Goal: Transaction & Acquisition: Purchase product/service

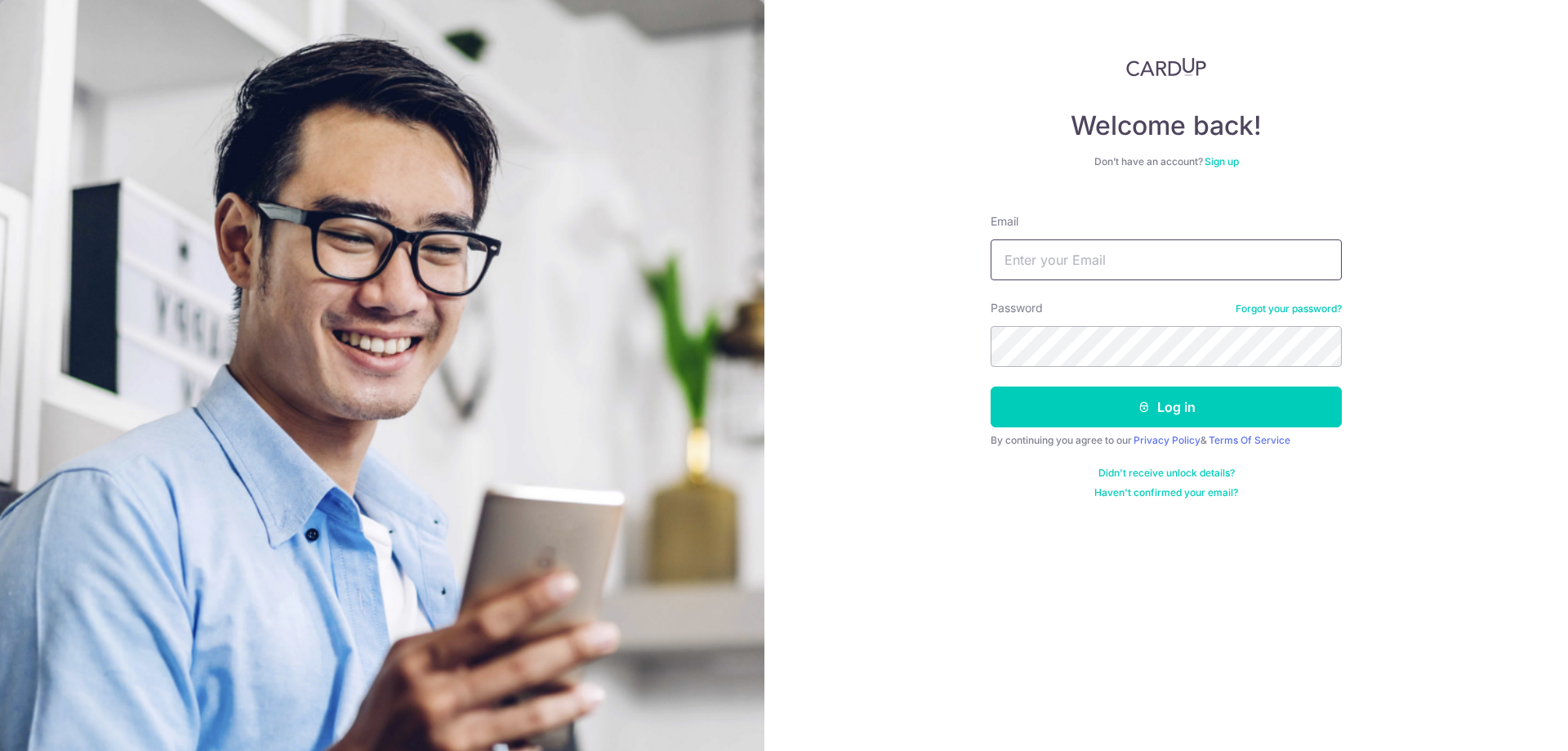
click at [1073, 260] on div "Email" at bounding box center [1167, 247] width 351 height 67
click at [1073, 265] on input "Email" at bounding box center [1167, 259] width 351 height 41
type input "lim.bernice@hotmail.com"
click at [991, 386] on button "Log in" at bounding box center [1167, 406] width 351 height 41
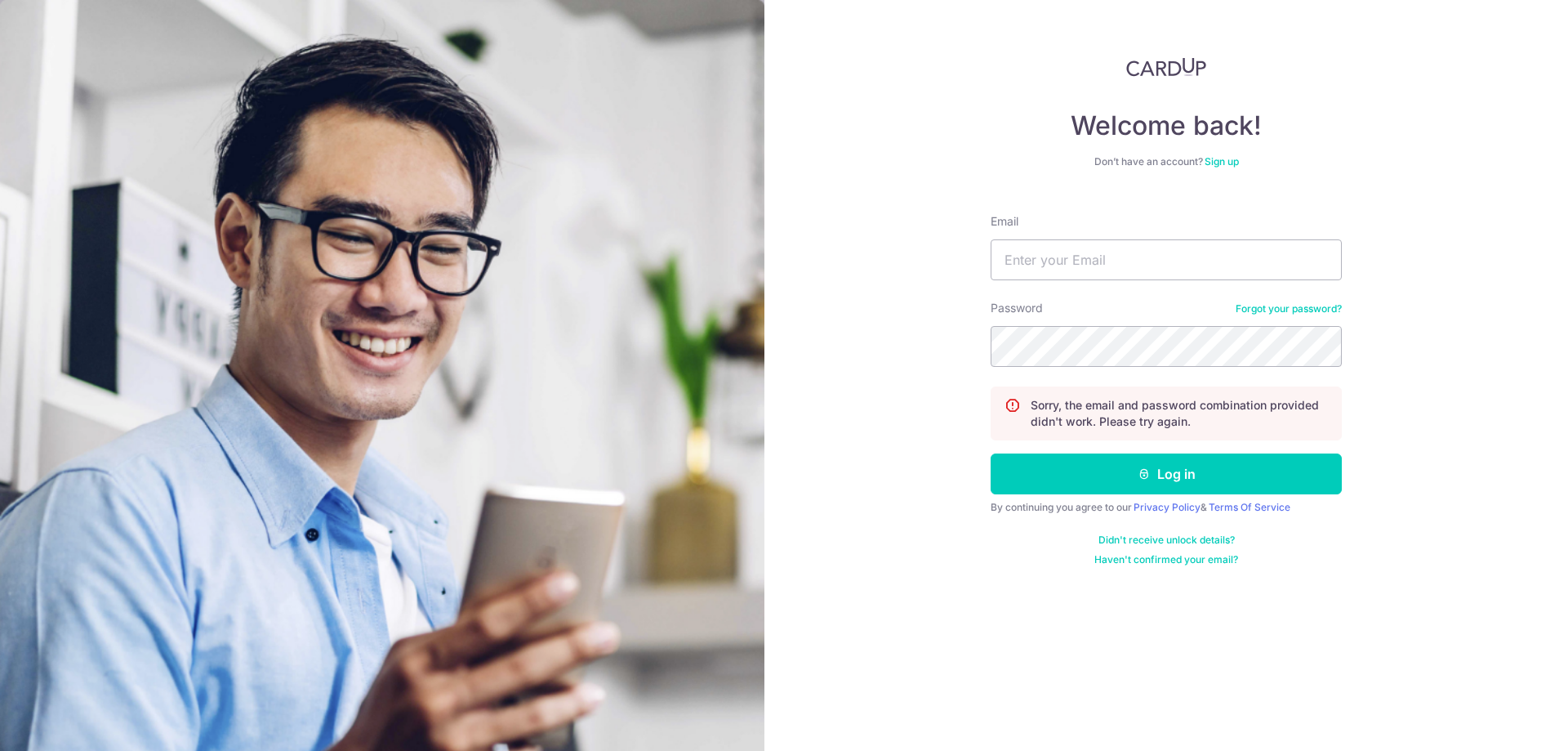
click at [991, 454] on button "Log in" at bounding box center [1167, 474] width 351 height 41
click at [1076, 268] on input "Email" at bounding box center [1167, 259] width 351 height 41
type input "lim.bernice@hotmail.com"
click at [991, 454] on button "Log in" at bounding box center [1167, 474] width 351 height 41
click at [1126, 268] on input "Email" at bounding box center [1167, 259] width 351 height 41
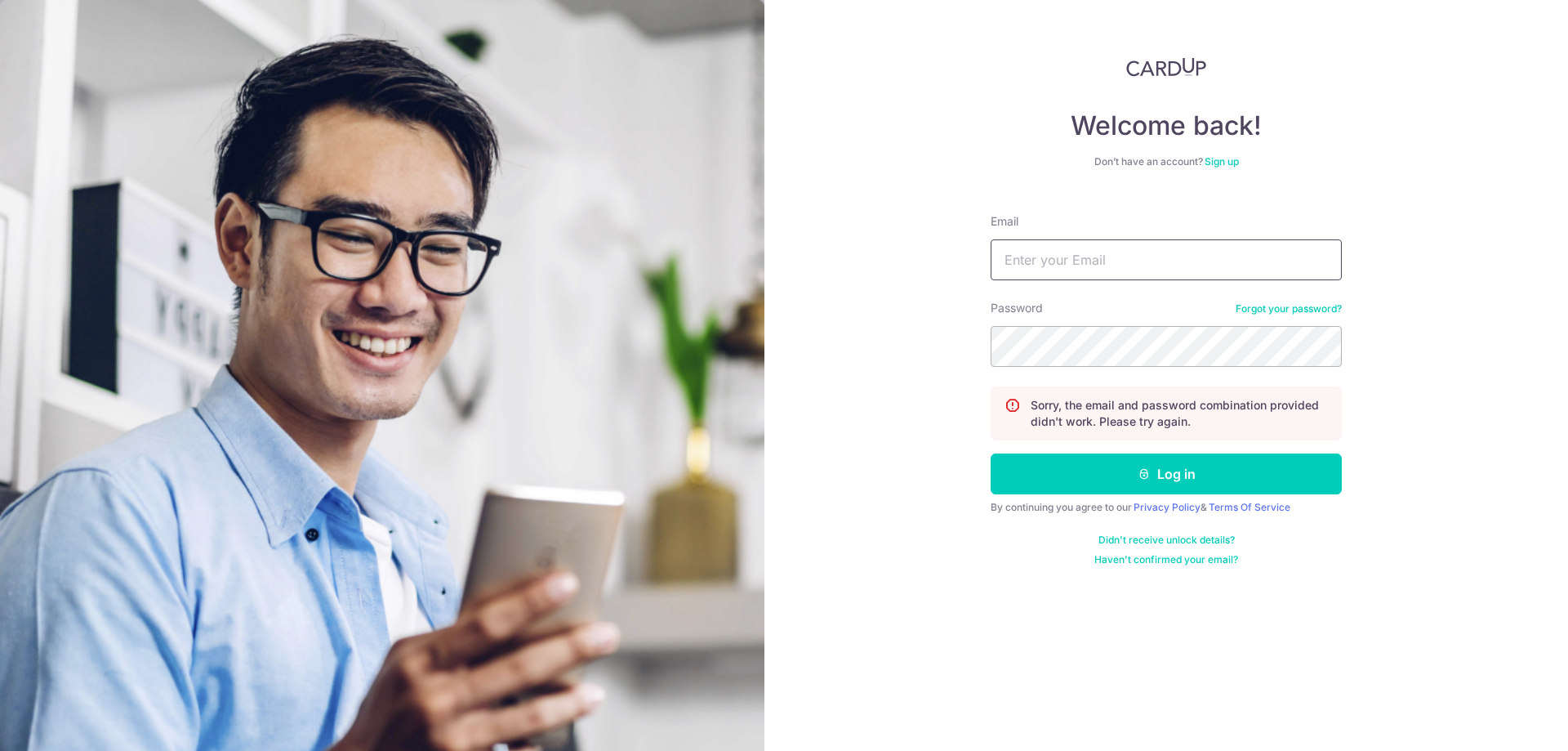
type input "bernicelimsh@gmail.com"
click at [991, 454] on button "Log in" at bounding box center [1167, 474] width 351 height 41
click at [1078, 250] on input "Email" at bounding box center [1167, 259] width 351 height 41
click at [1136, 254] on input "Email" at bounding box center [1167, 259] width 351 height 41
type input "lim.bernice@hotmail.com"
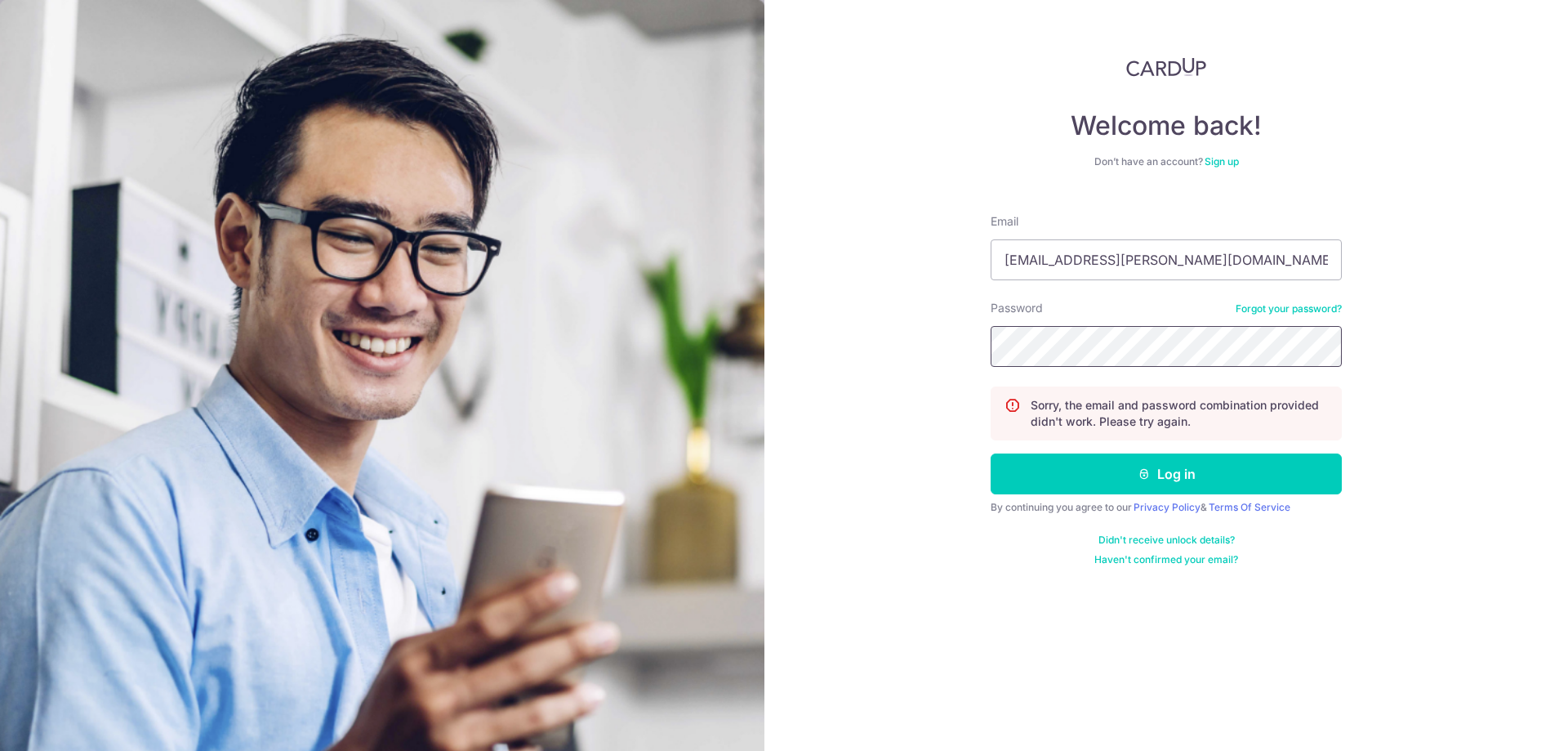
click at [991, 454] on button "Log in" at bounding box center [1167, 474] width 351 height 41
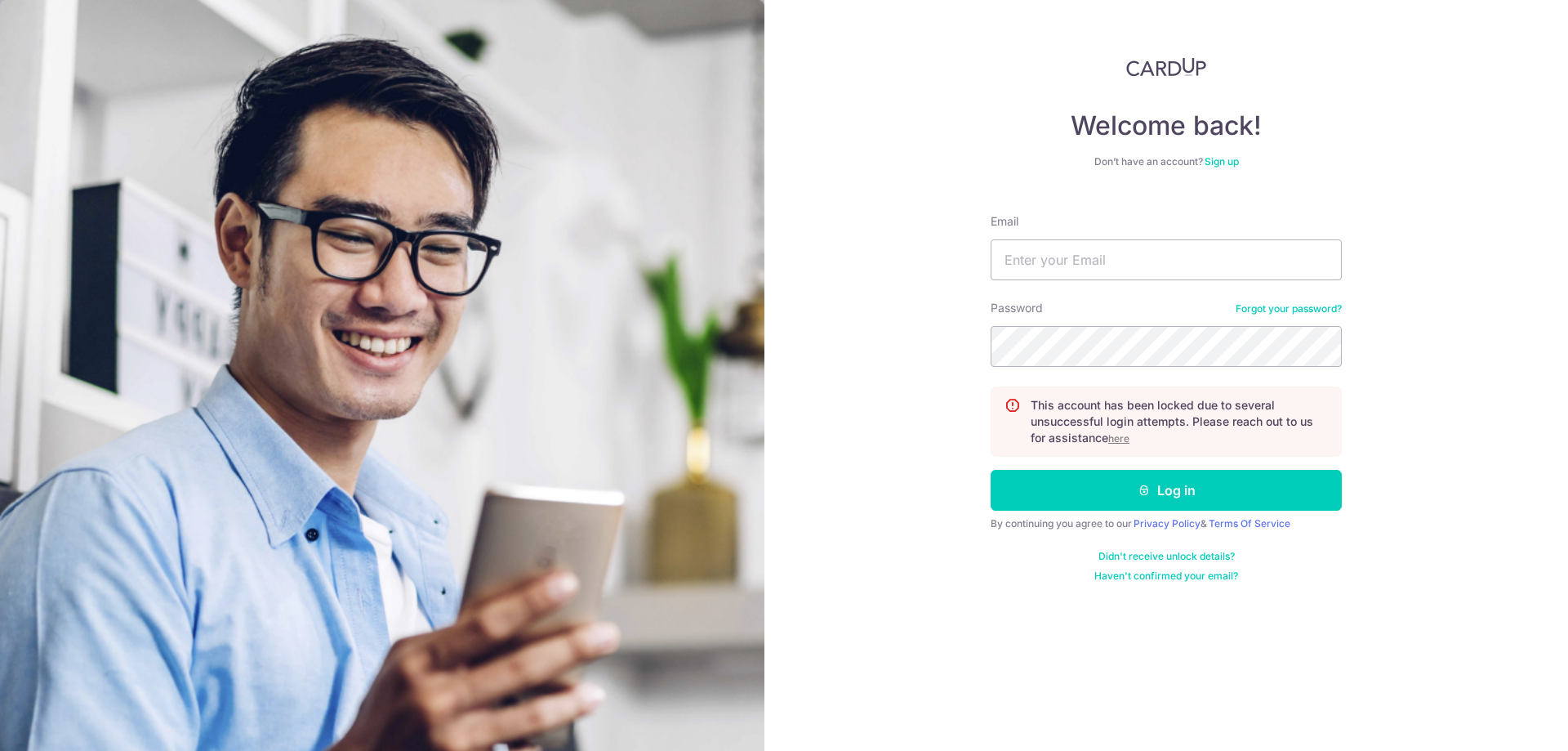
click at [1121, 445] on p "This account has been locked due to several unsuccessful login attempts. Please…" at bounding box center [1179, 421] width 297 height 49
click at [1122, 440] on u "here" at bounding box center [1119, 439] width 22 height 13
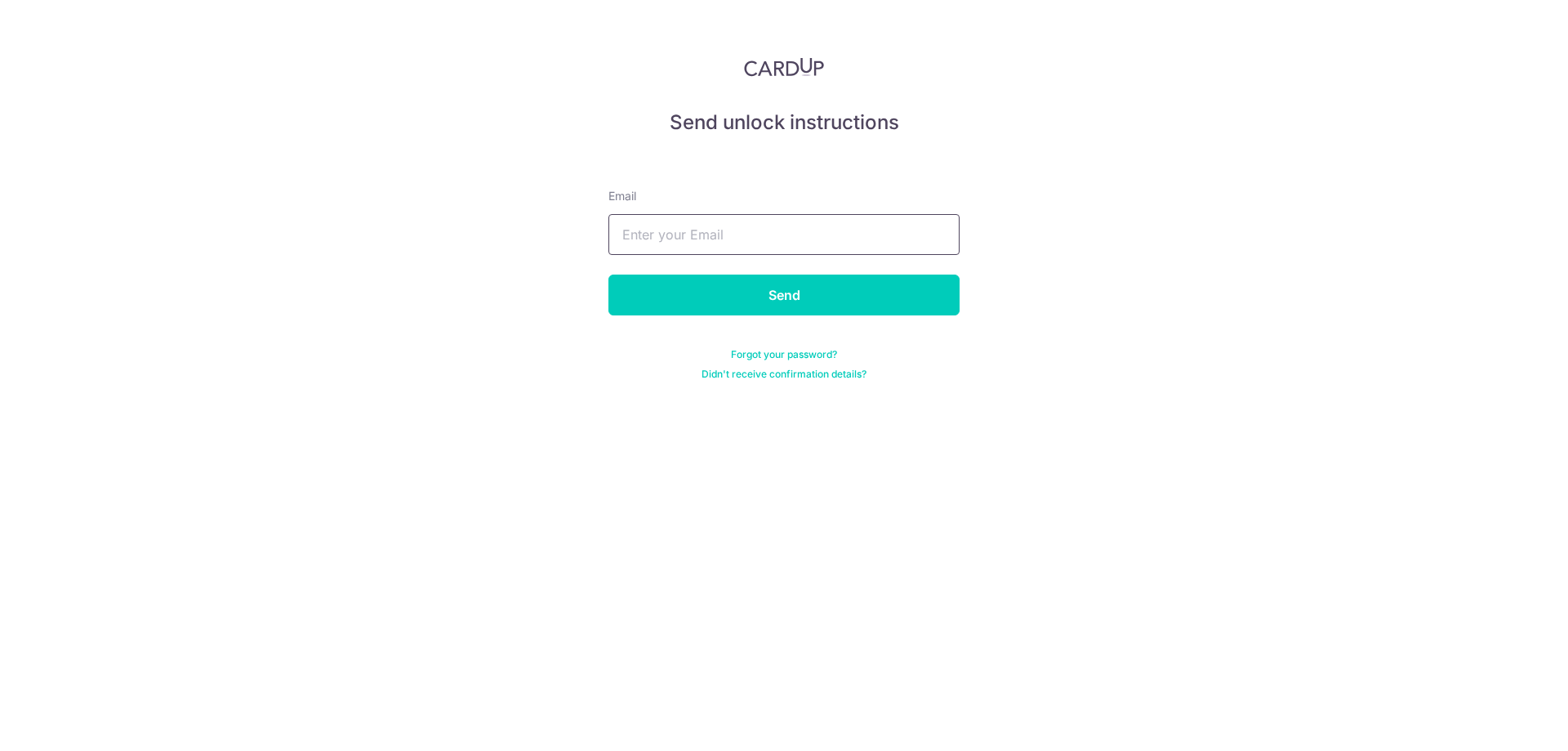
click at [720, 240] on input "text" at bounding box center [784, 234] width 351 height 41
type input "[EMAIL_ADDRESS][PERSON_NAME][DOMAIN_NAME]"
click at [816, 294] on input "Send" at bounding box center [784, 294] width 351 height 41
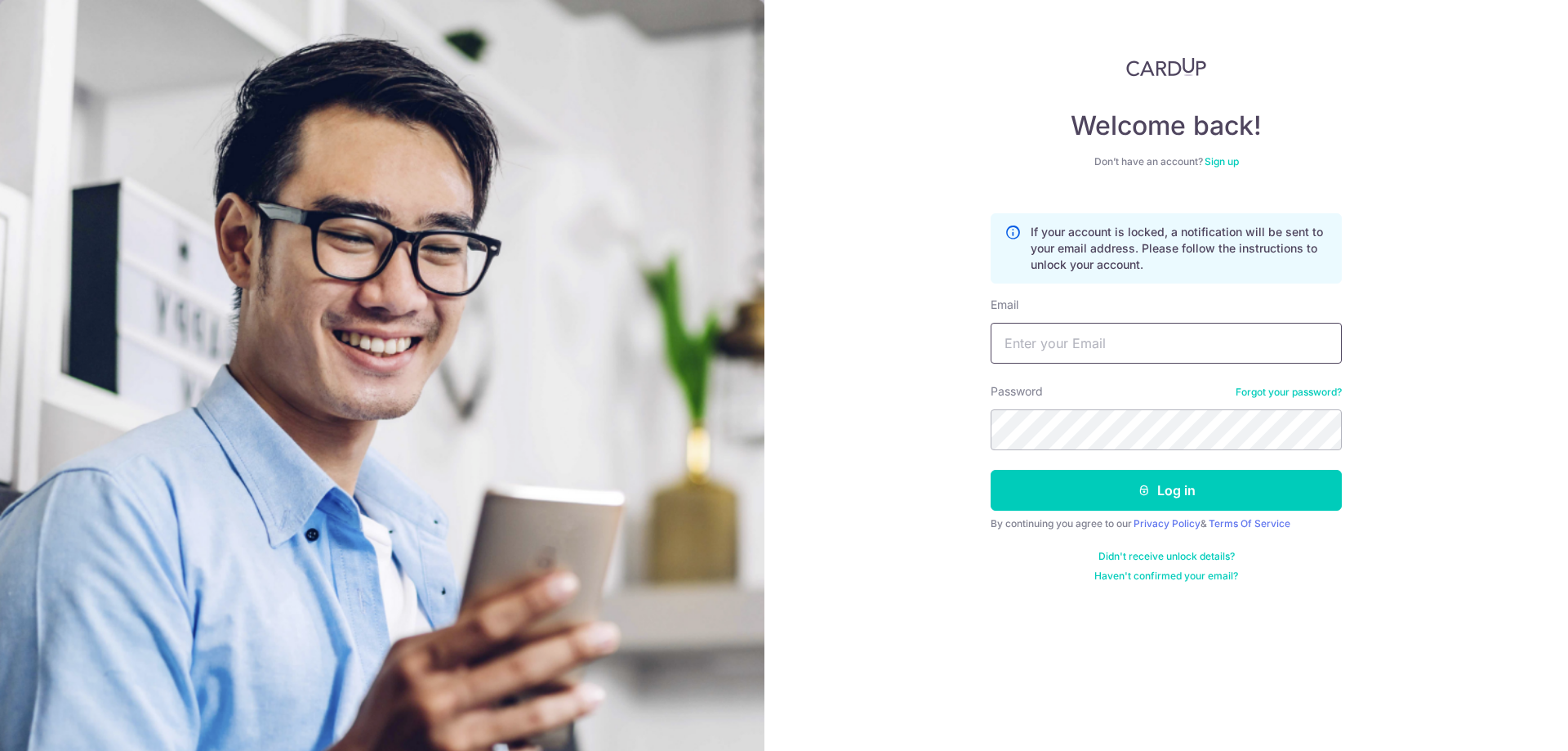
click at [1113, 354] on input "Email" at bounding box center [1167, 342] width 351 height 41
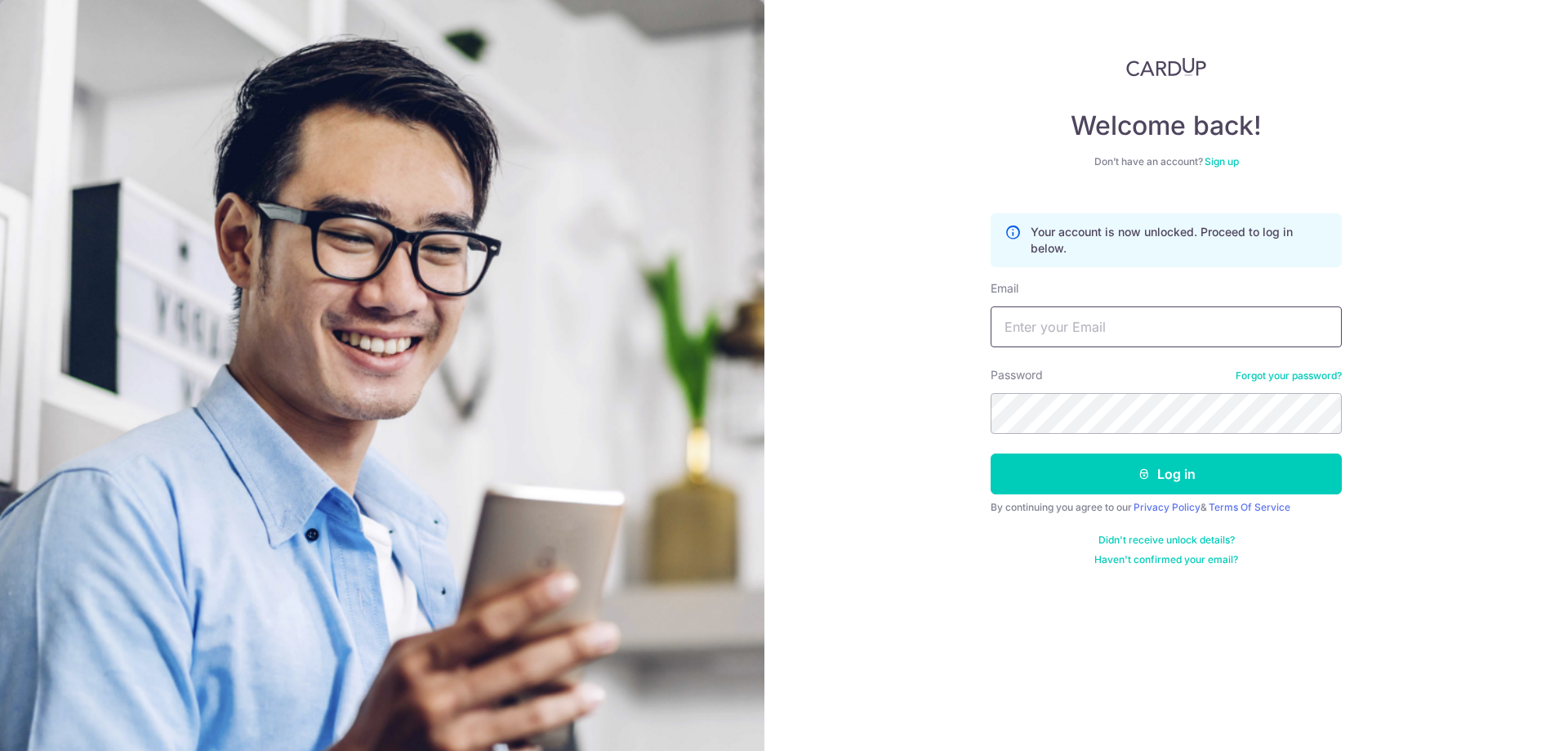
drag, startPoint x: 0, startPoint y: 0, endPoint x: 1089, endPoint y: 312, distance: 1132.8
click at [1089, 312] on input "Email" at bounding box center [1167, 326] width 351 height 41
type input "[EMAIL_ADDRESS][PERSON_NAME][DOMAIN_NAME]"
click at [991, 454] on button "Log in" at bounding box center [1167, 474] width 351 height 41
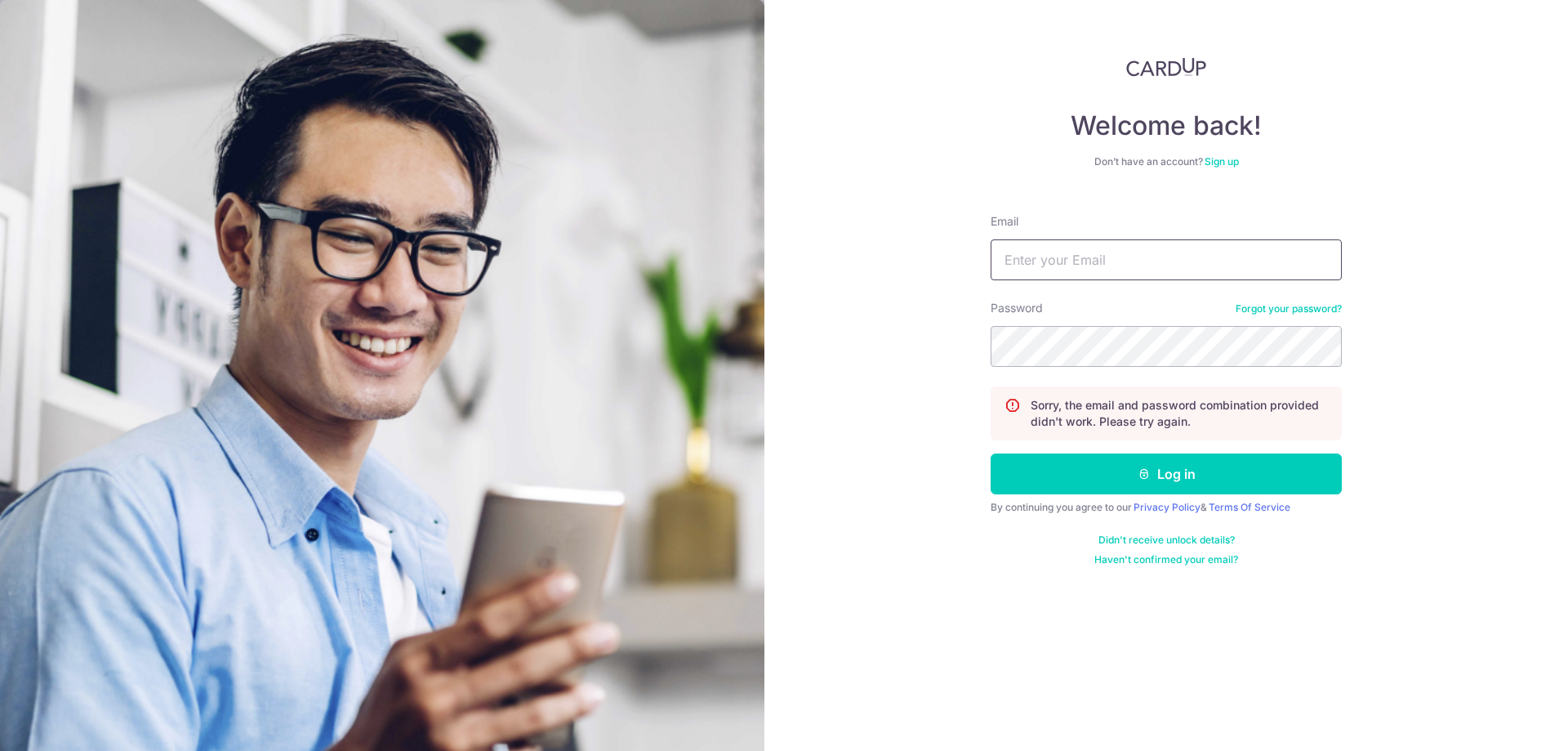
click at [1212, 241] on input "Email" at bounding box center [1167, 259] width 351 height 41
type input "[EMAIL_ADDRESS][PERSON_NAME][DOMAIN_NAME]"
click at [991, 454] on button "Log in" at bounding box center [1167, 474] width 351 height 41
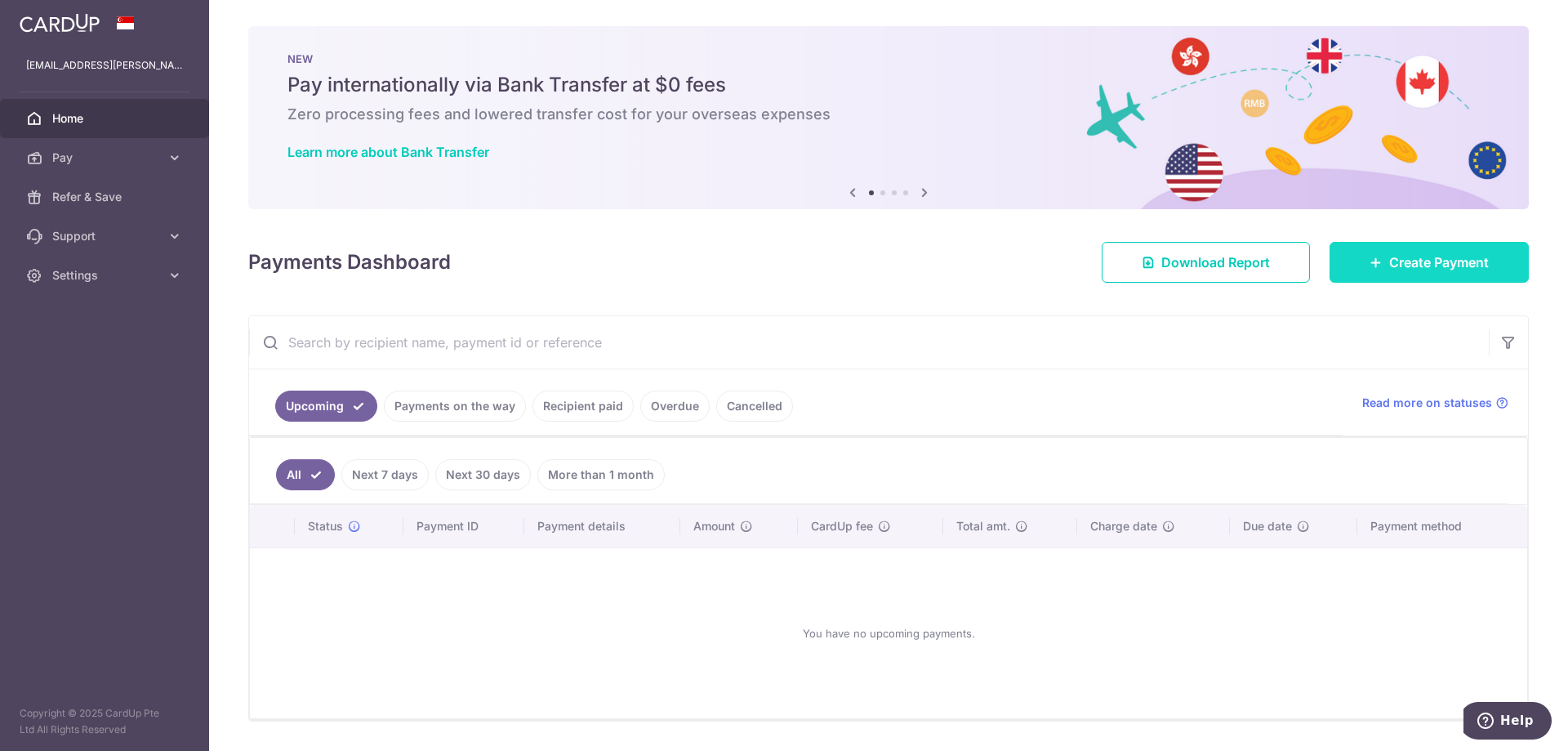
click at [1396, 244] on link "Create Payment" at bounding box center [1428, 262] width 199 height 41
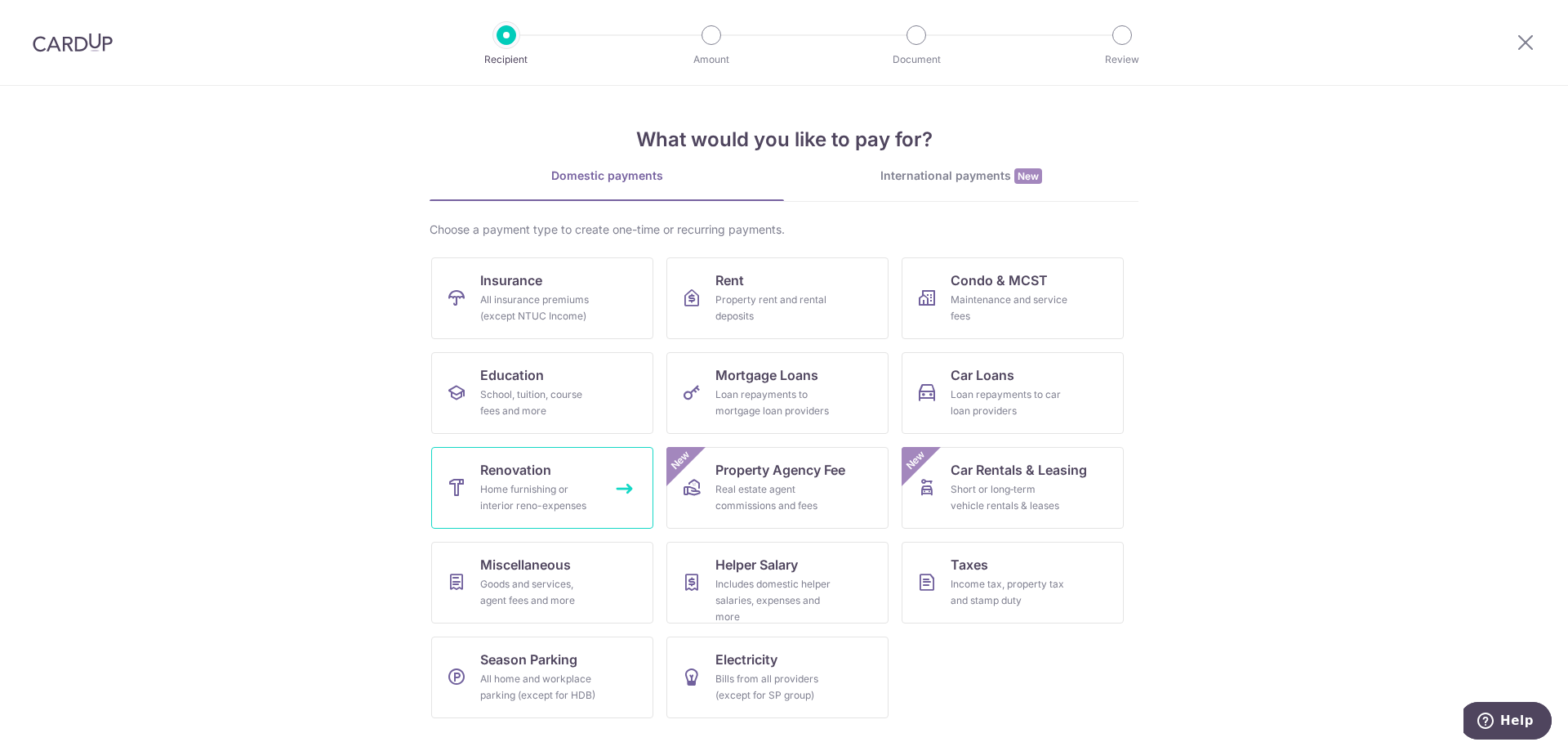
click at [536, 493] on div "Home furnishing or interior reno-expenses" at bounding box center [539, 498] width 118 height 32
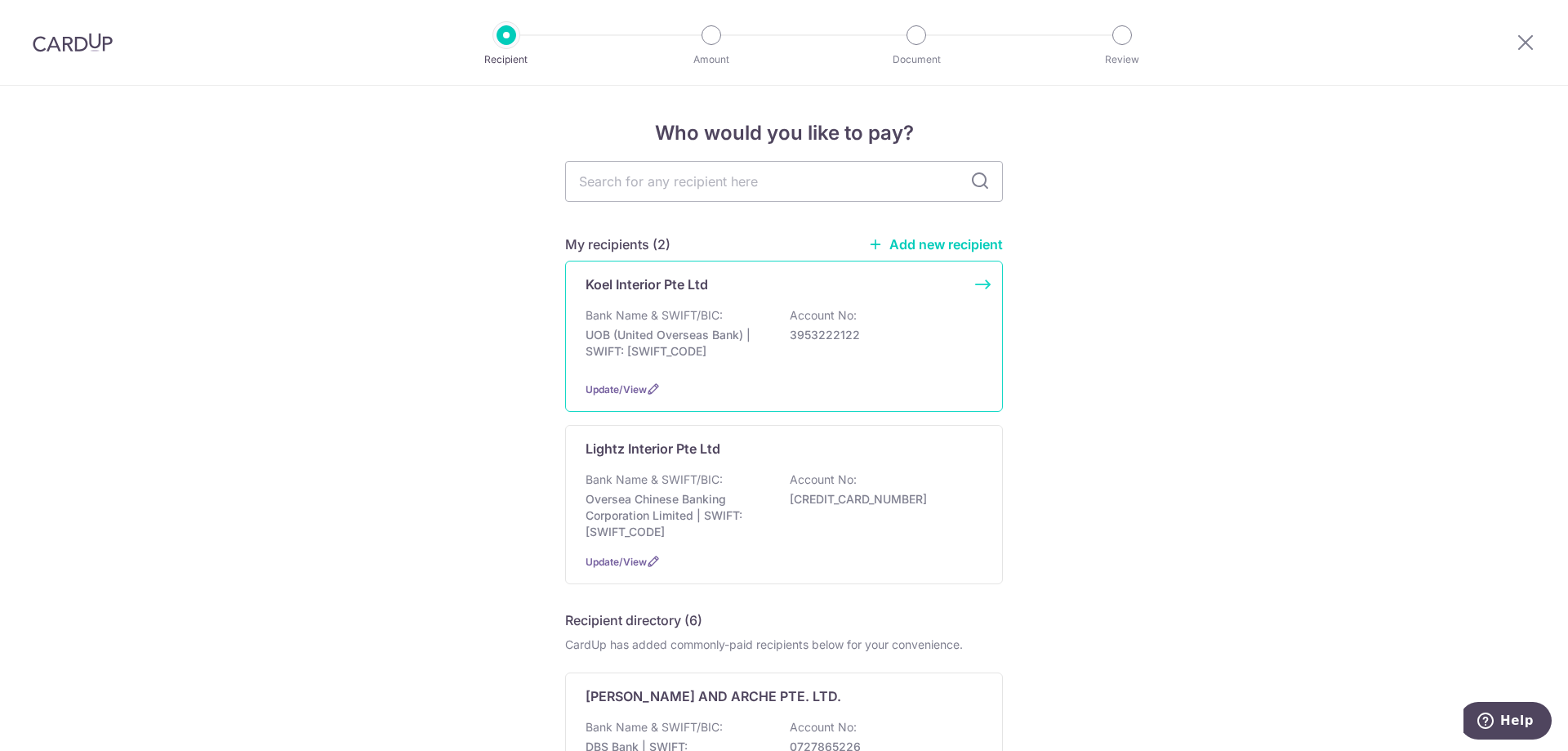
click at [737, 332] on p "UOB (United Overseas Bank) | SWIFT: [SWIFT_CODE]" at bounding box center [677, 343] width 183 height 32
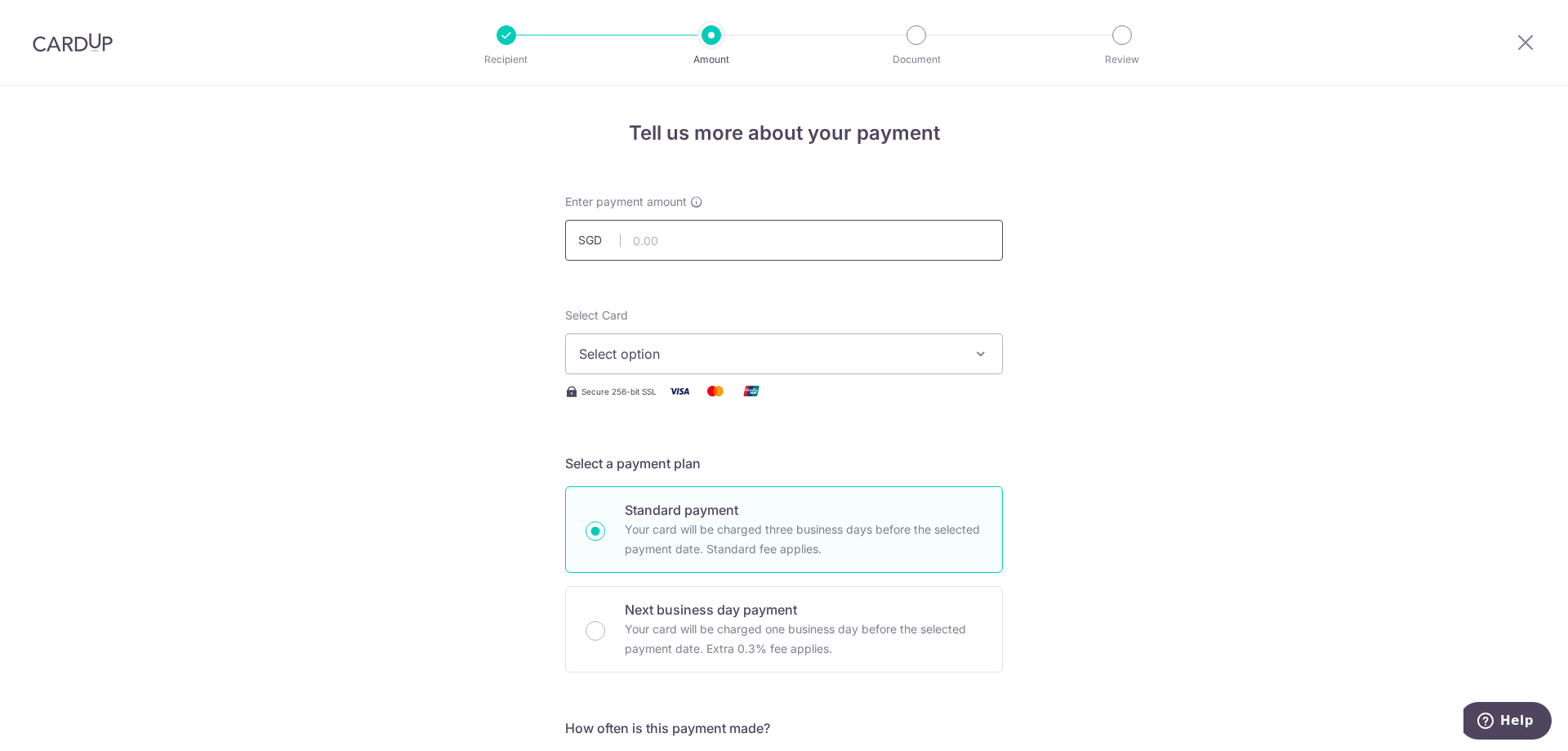
click at [701, 222] on input "text" at bounding box center [784, 240] width 437 height 41
type input "4,734.40"
click at [833, 331] on div "Select Card Select option Add credit card Your Cards **** 4996" at bounding box center [784, 340] width 437 height 67
click at [823, 359] on span "Select option" at bounding box center [769, 354] width 381 height 20
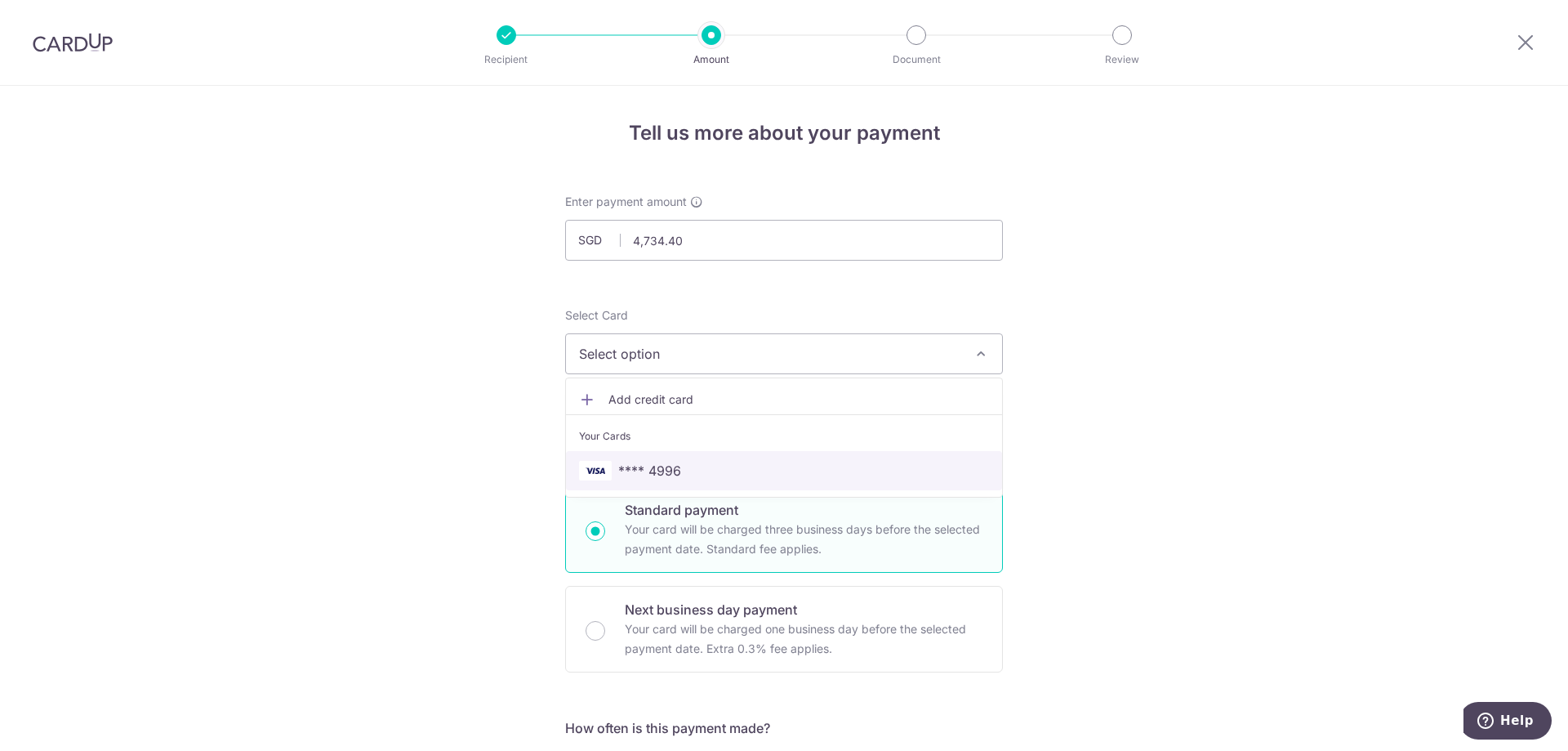
click at [722, 472] on span "**** 4996" at bounding box center [784, 471] width 410 height 20
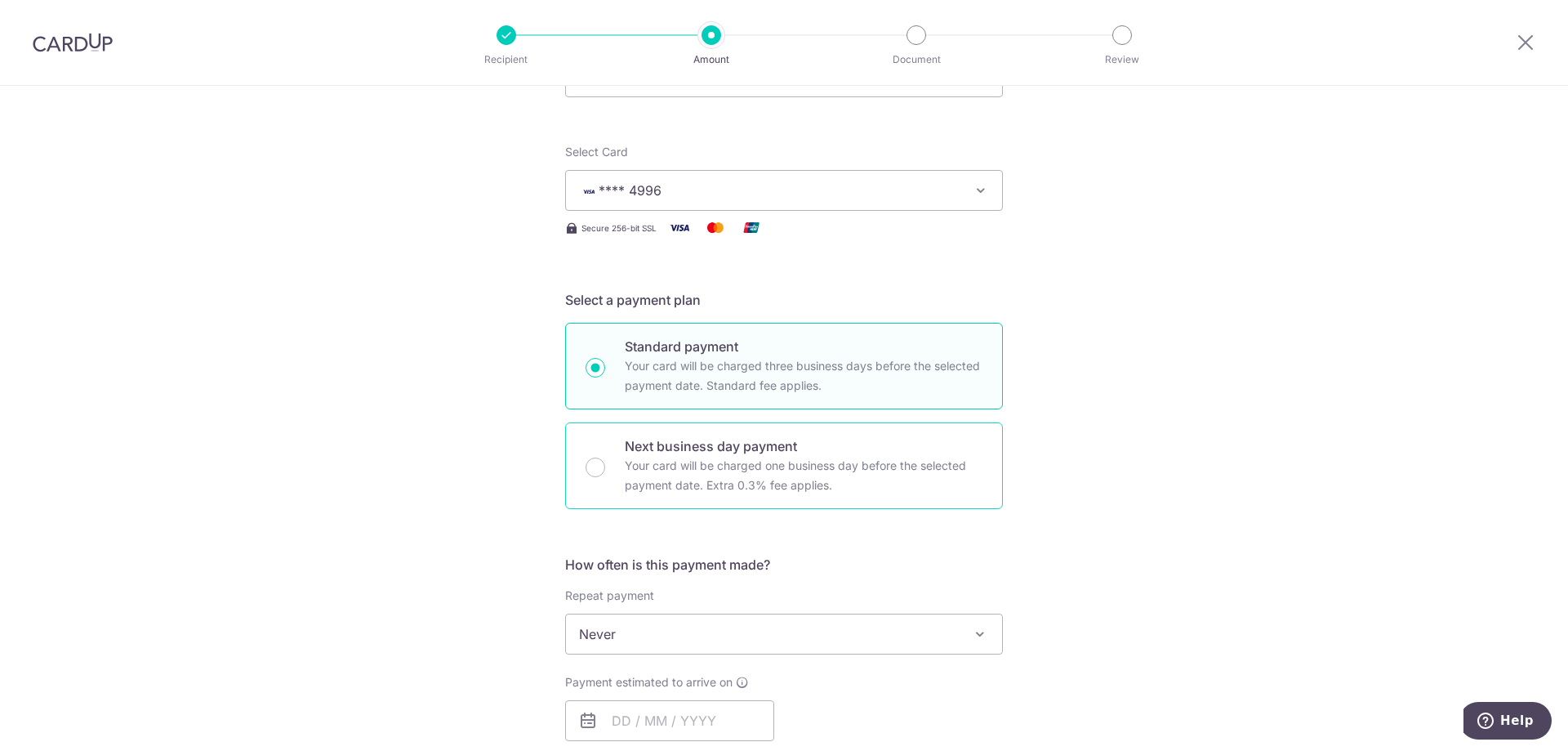
scroll to position [327, 0]
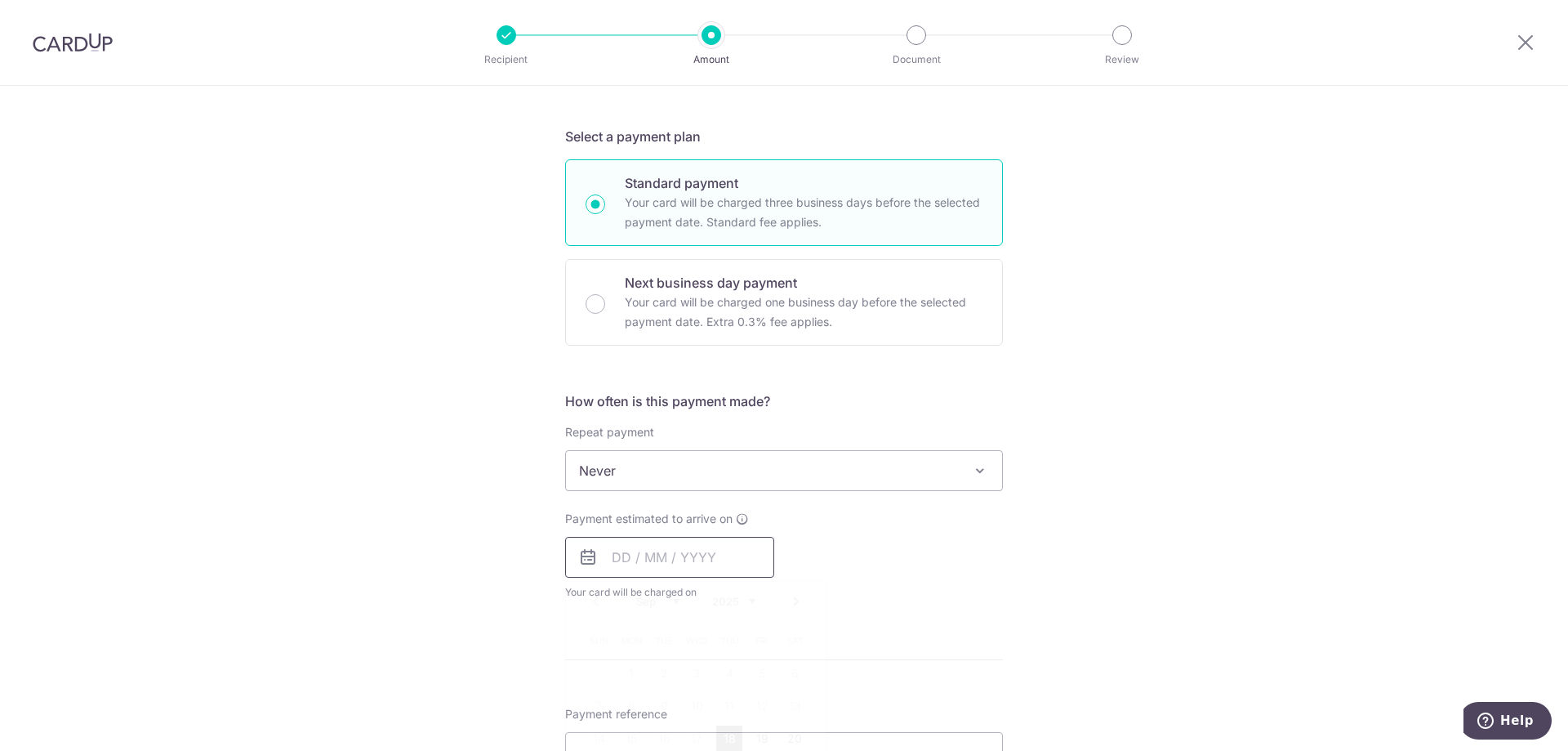
click at [745, 566] on input "text" at bounding box center [670, 556] width 209 height 41
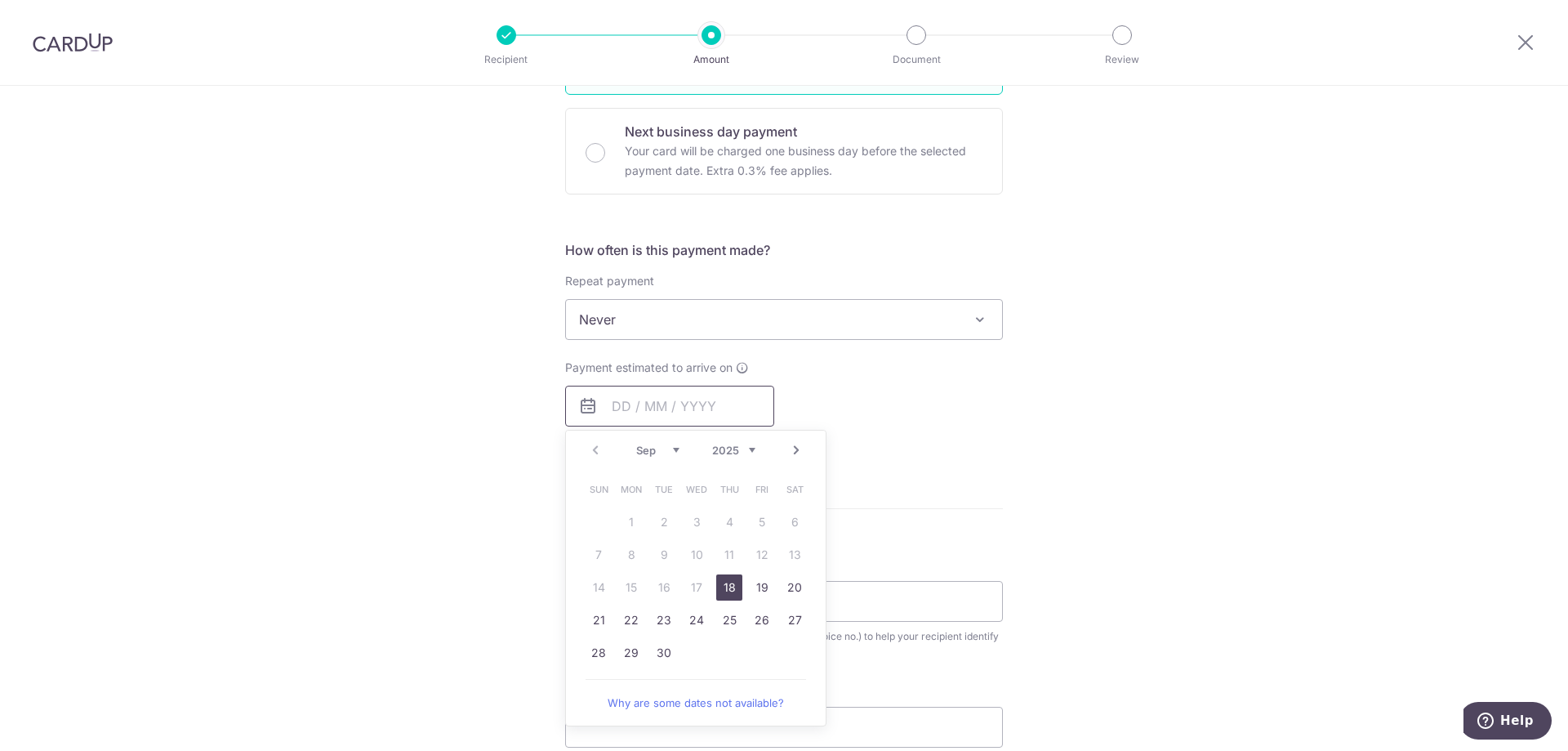
scroll to position [490, 0]
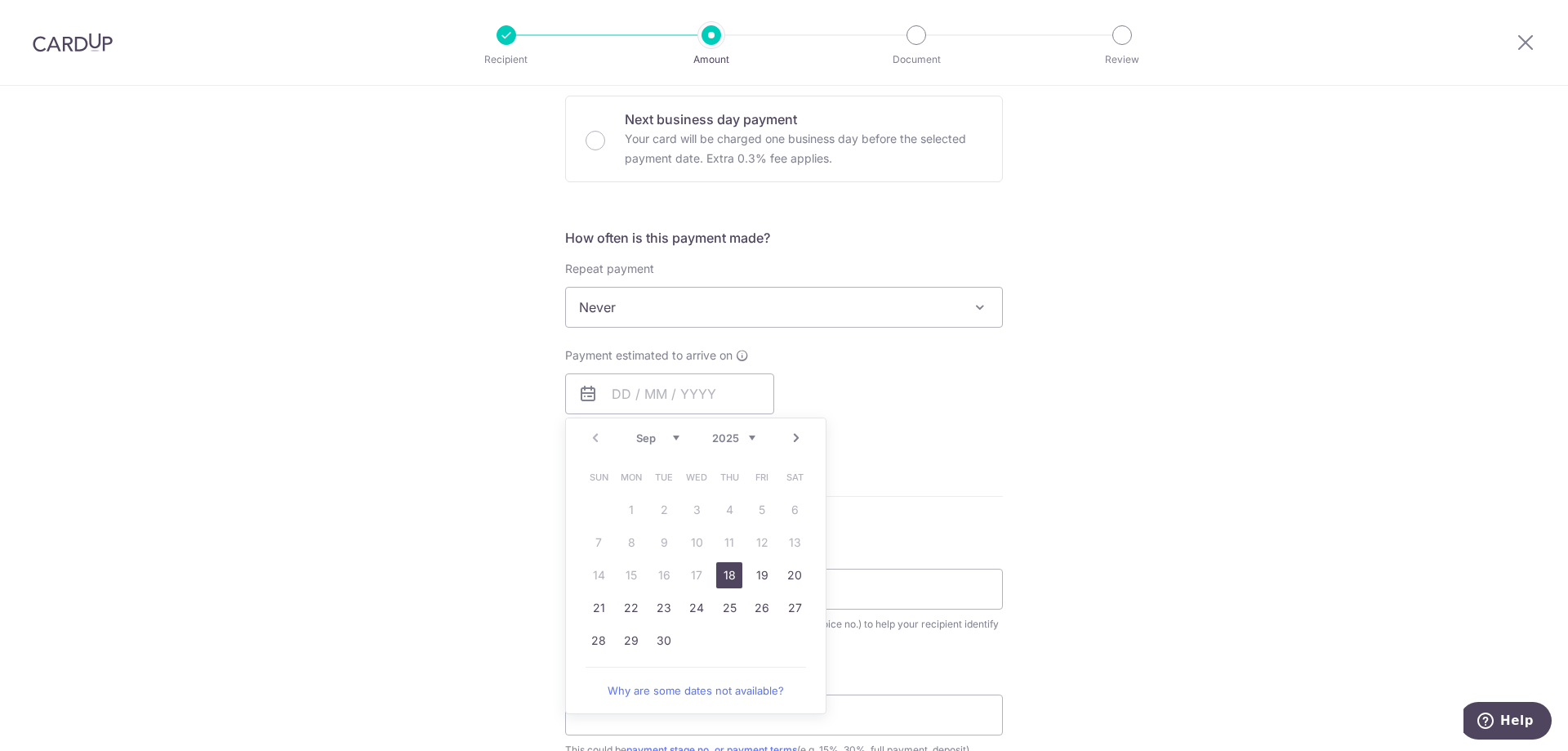
click at [716, 581] on link "18" at bounding box center [729, 575] width 26 height 26
type input "[DATE]"
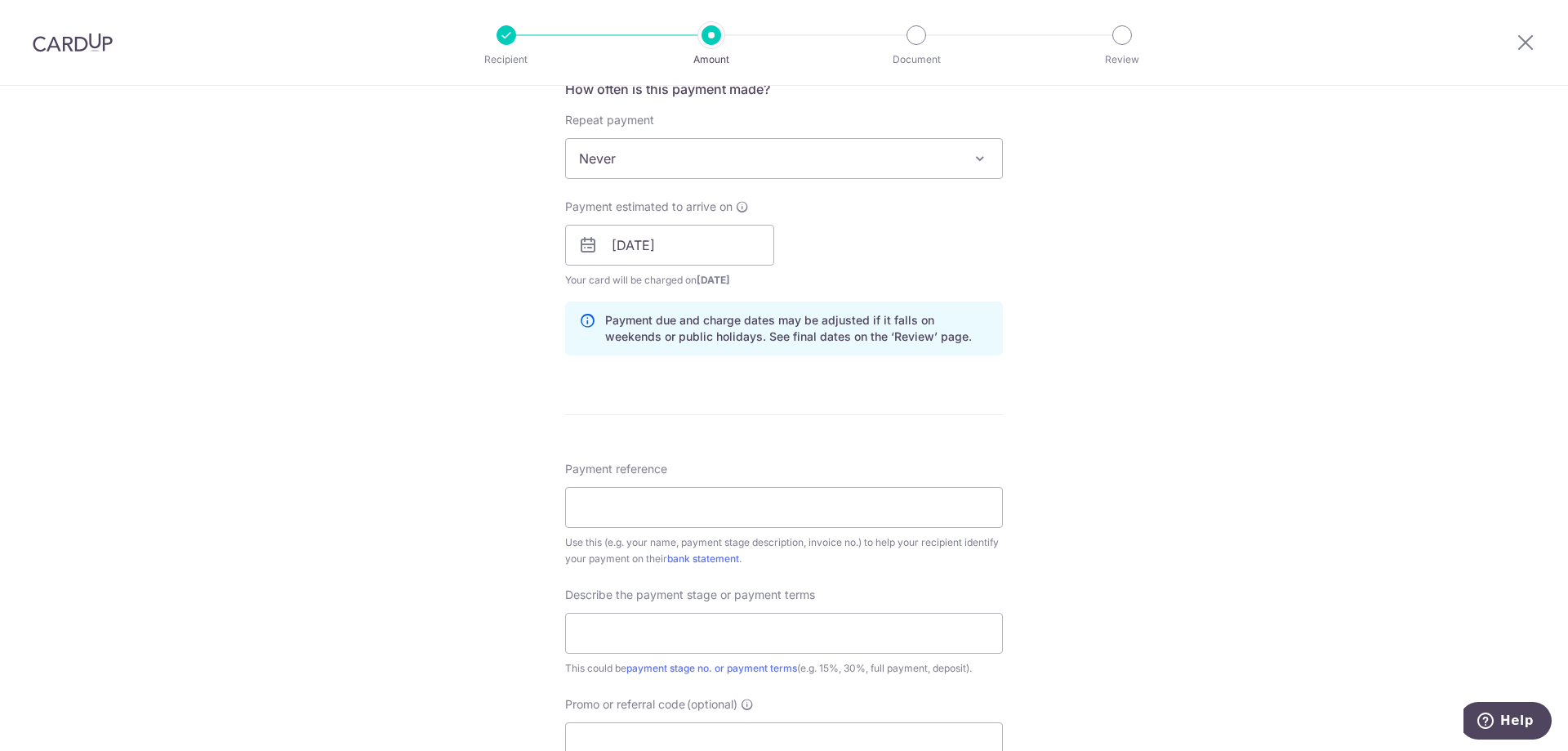
scroll to position [654, 0]
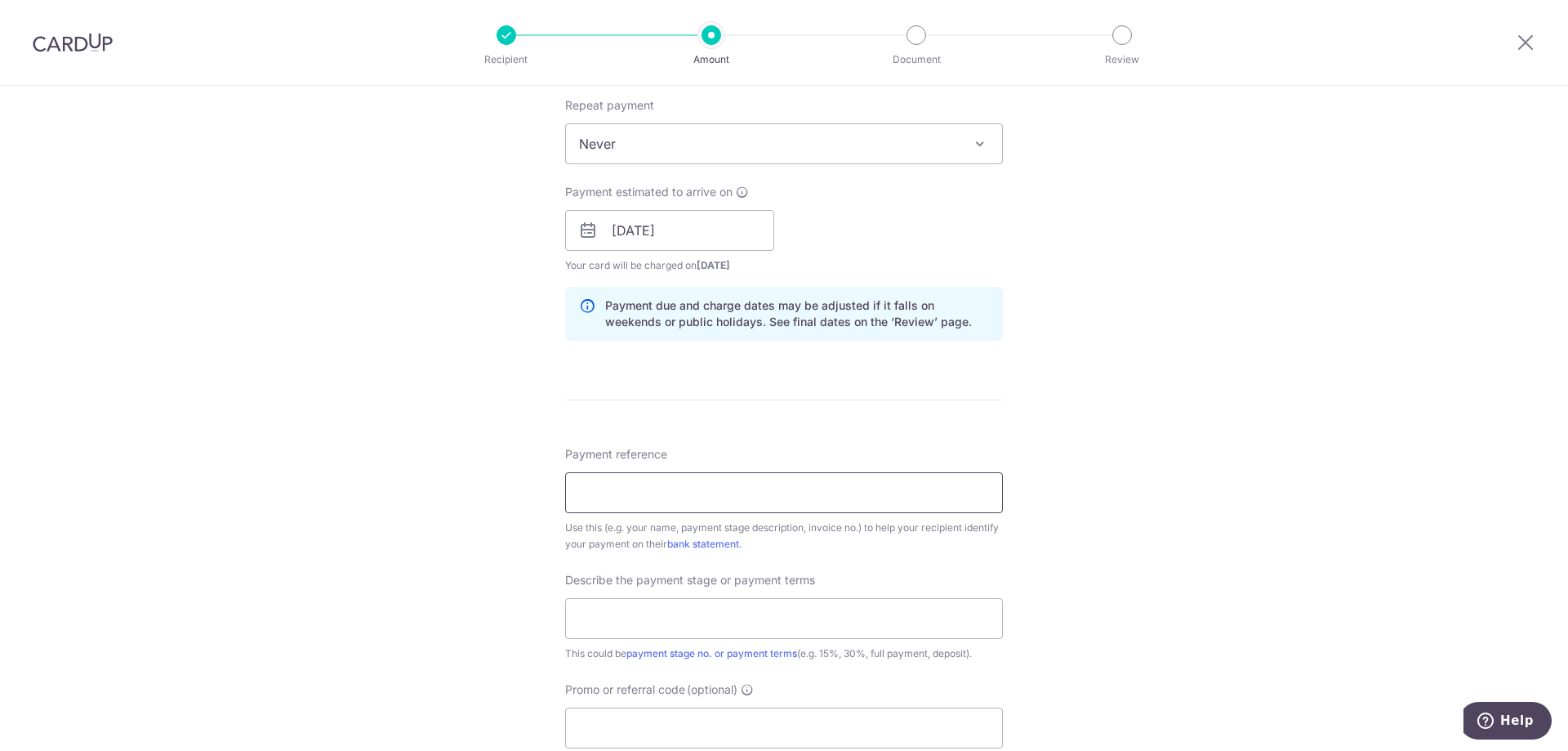
click at [682, 492] on input "Payment reference" at bounding box center [784, 493] width 437 height 41
click at [692, 490] on input "Bernice Adam Second Payment" at bounding box center [784, 493] width 437 height 41
type input "[PERSON_NAME] Final Payment"
click at [816, 626] on input "text" at bounding box center [784, 618] width 437 height 41
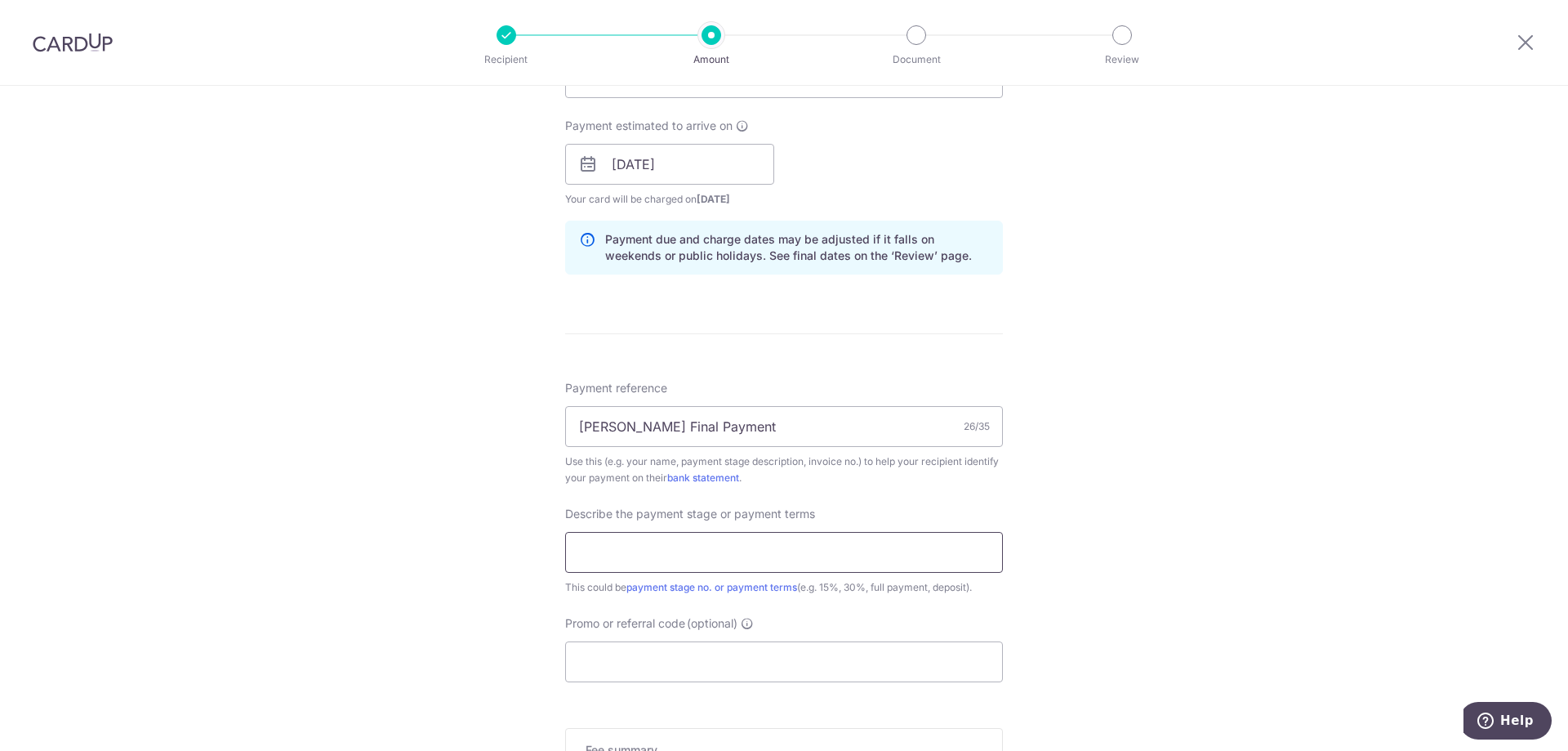
scroll to position [817, 0]
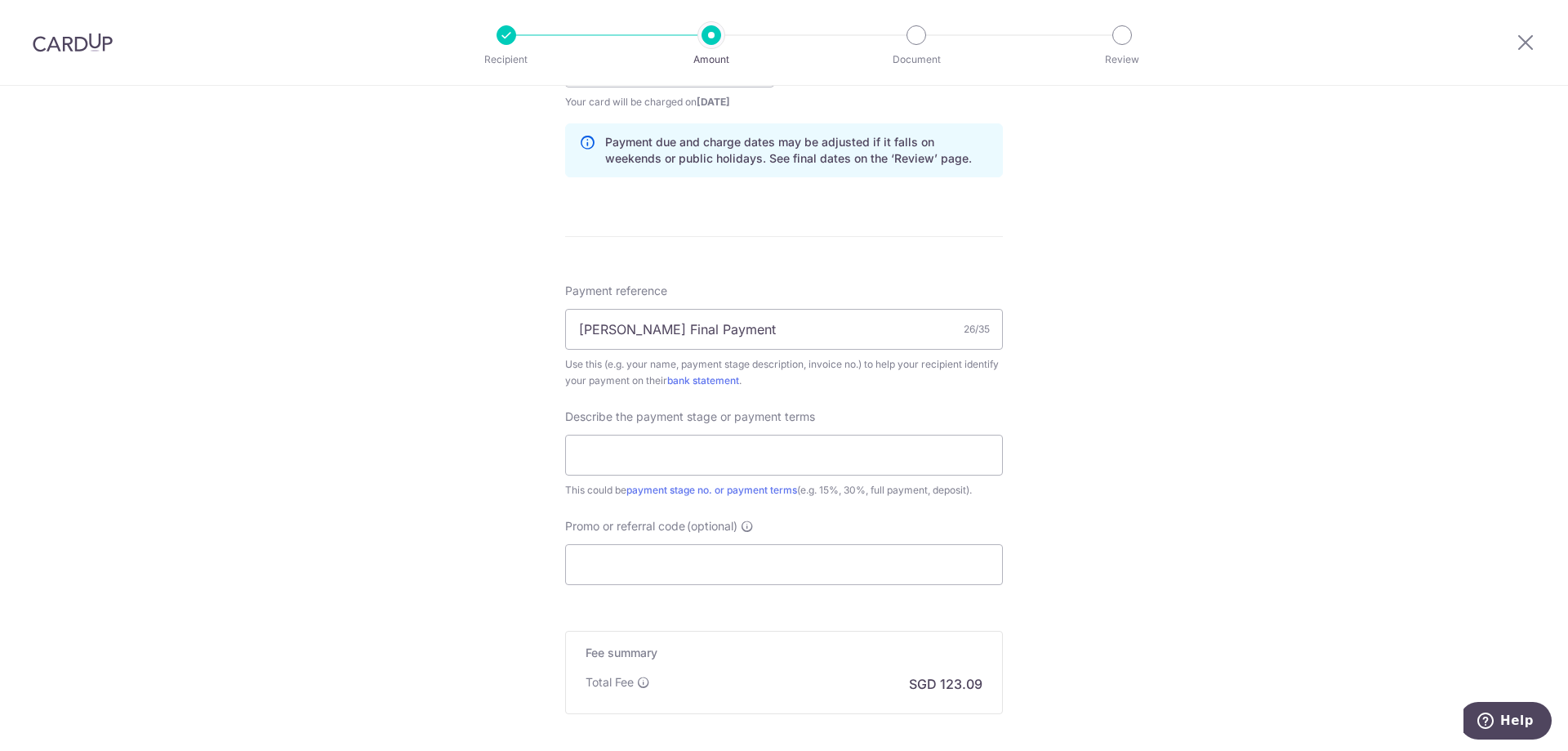
click at [872, 475] on div "Describe the payment stage or payment terms This could be payment stage no. or …" at bounding box center [784, 454] width 437 height 90
click at [862, 453] on input "text" at bounding box center [784, 455] width 437 height 41
type input "Final payment"
click at [850, 561] on input "Promo or referral code (optional)" at bounding box center [784, 564] width 437 height 41
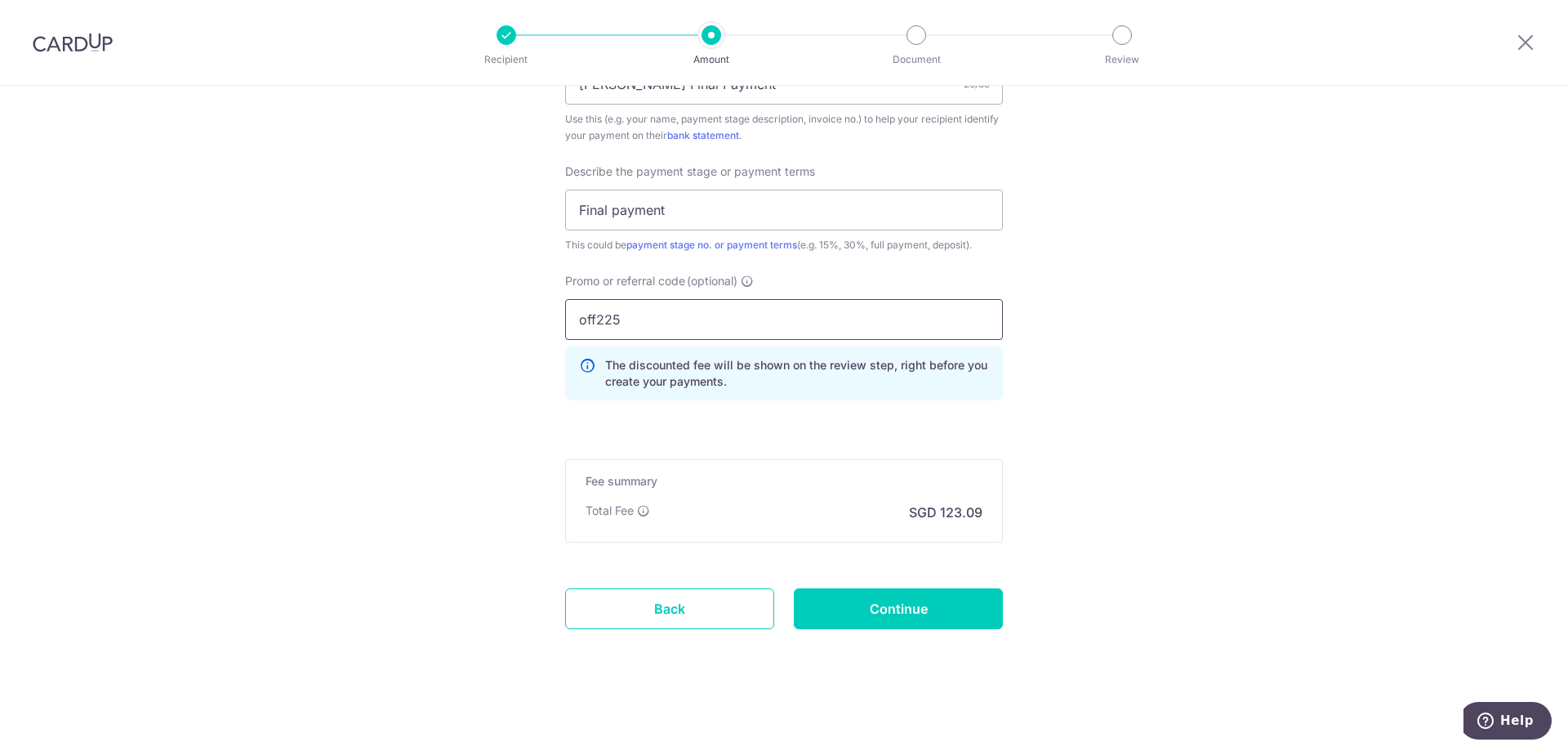
scroll to position [1063, 0]
type input "off225"
click at [945, 598] on input "Continue" at bounding box center [898, 607] width 209 height 41
type input "Create Schedule"
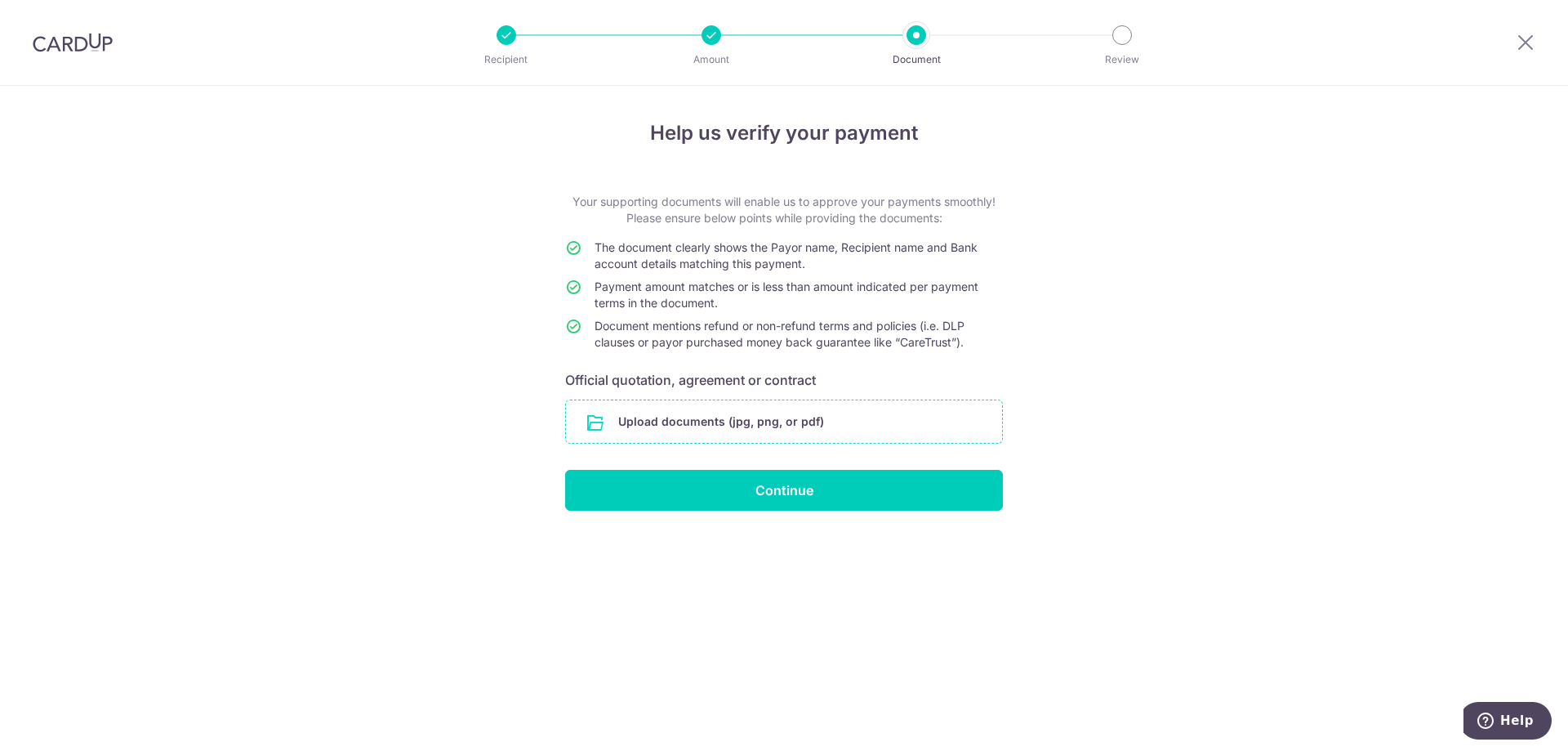
click at [856, 428] on input "file" at bounding box center [784, 421] width 437 height 42
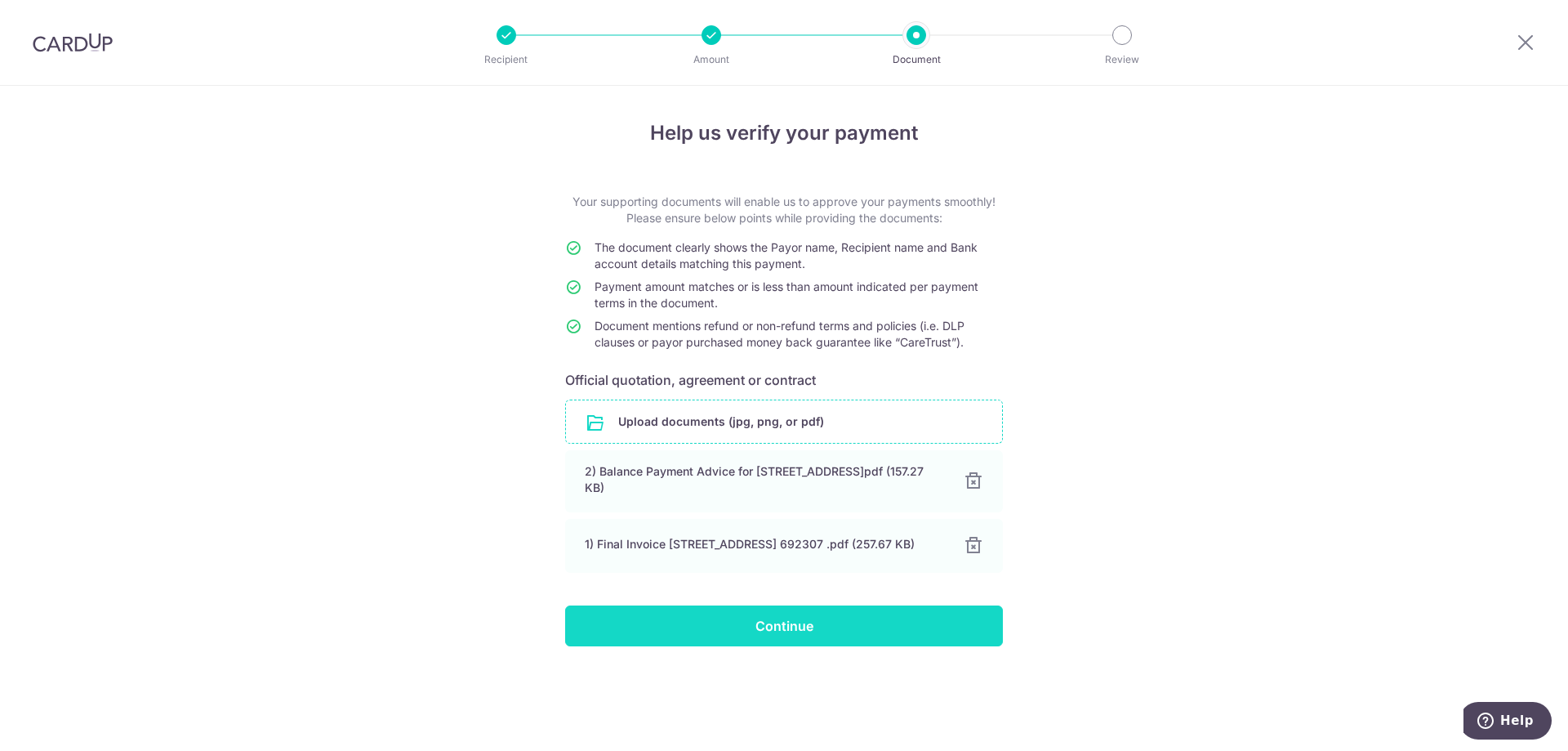
click at [869, 622] on input "Continue" at bounding box center [784, 625] width 437 height 41
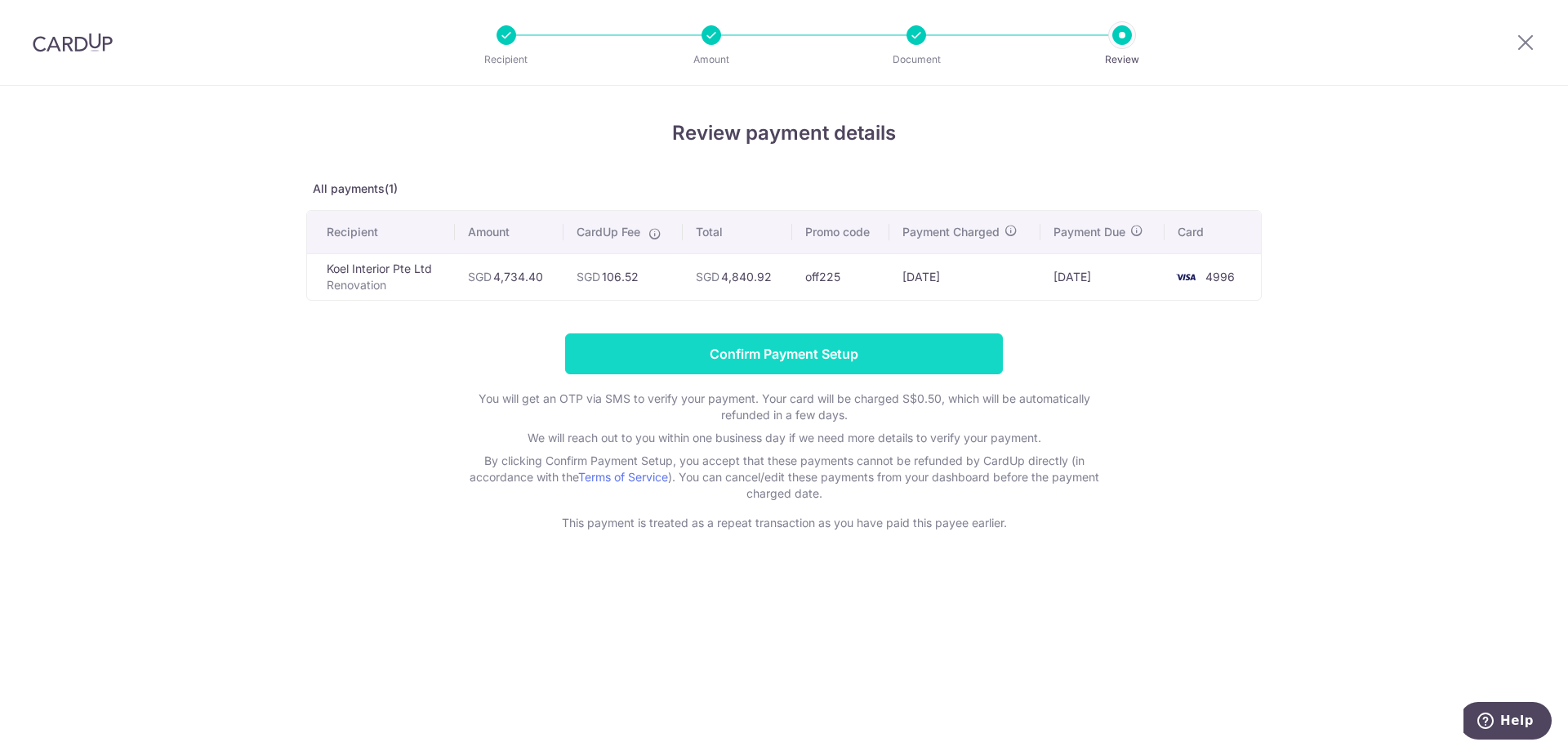
click at [766, 357] on input "Confirm Payment Setup" at bounding box center [784, 353] width 437 height 41
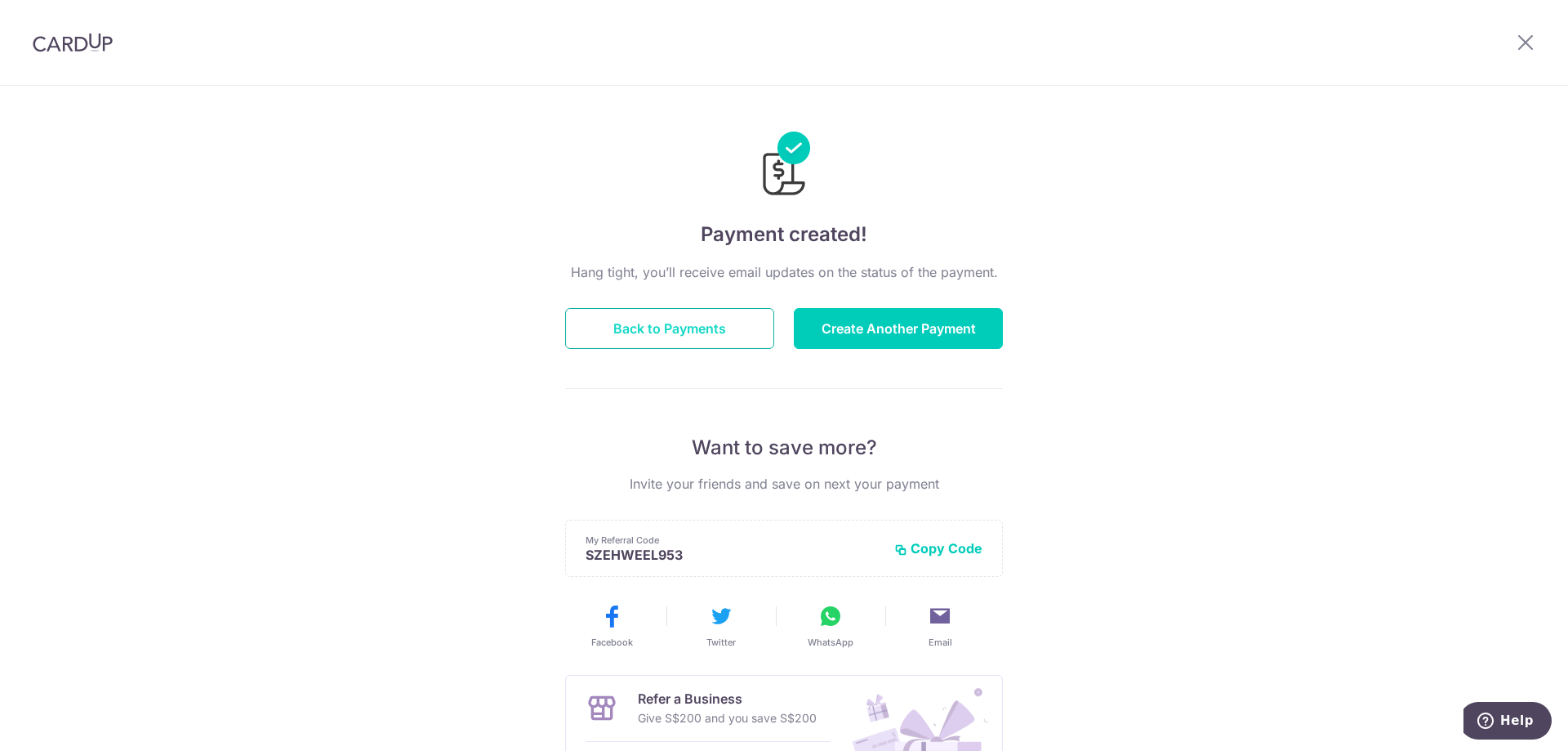
click at [703, 313] on button "Back to Payments" at bounding box center [670, 328] width 209 height 41
